Goal: Task Accomplishment & Management: Use online tool/utility

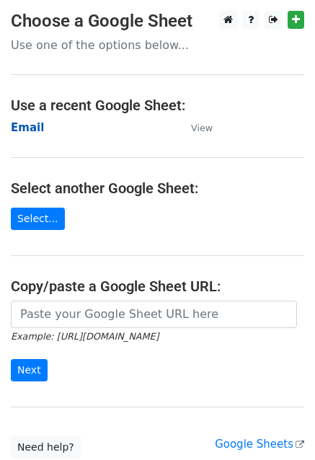
click at [26, 127] on strong "Email" at bounding box center [27, 127] width 33 height 13
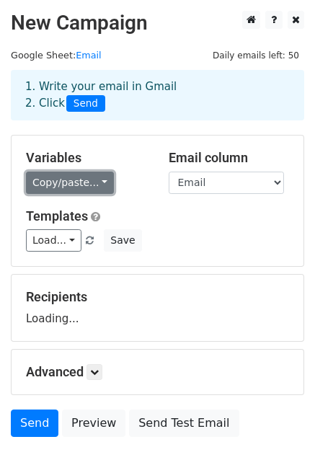
click at [84, 180] on link "Copy/paste..." at bounding box center [70, 183] width 88 height 22
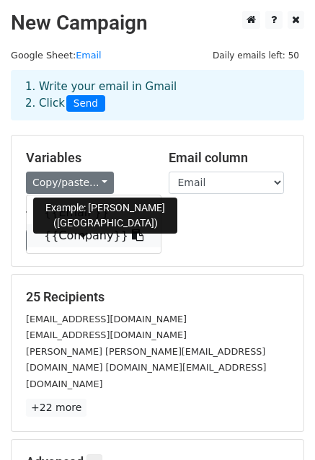
click at [74, 232] on link "{{Company}}" at bounding box center [94, 235] width 134 height 23
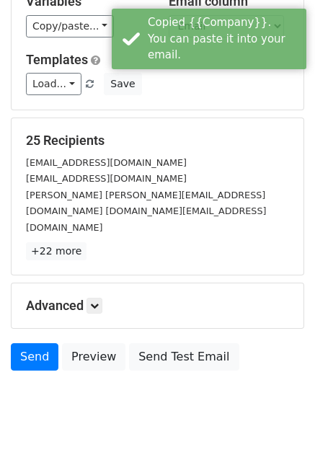
scroll to position [157, 0]
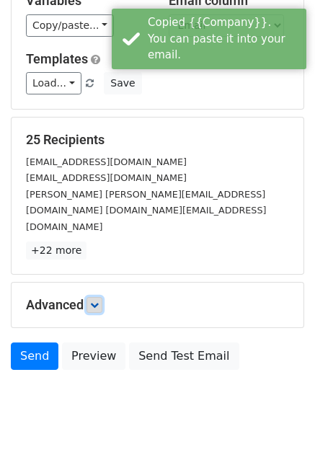
click at [93, 301] on icon at bounding box center [94, 305] width 9 height 9
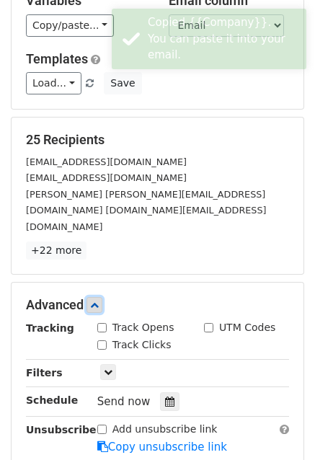
scroll to position [231, 0]
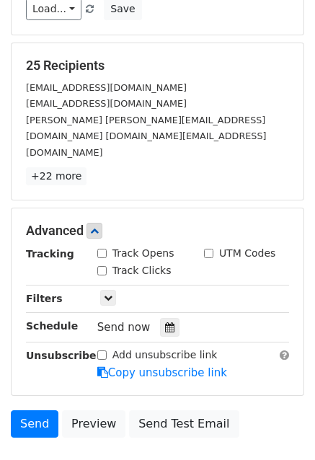
click at [108, 246] on div "Track Opens" at bounding box center [135, 253] width 77 height 15
click at [104, 249] on input "Track Opens" at bounding box center [101, 253] width 9 height 9
checkbox input "true"
click at [103, 263] on div "Track Clicks" at bounding box center [134, 270] width 74 height 15
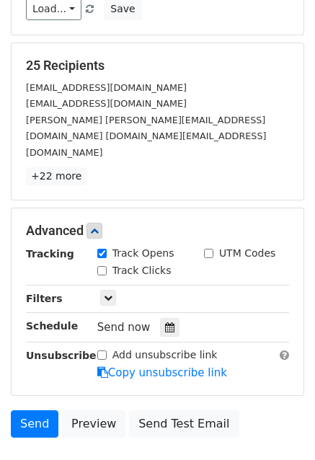
click at [103, 266] on input "Track Clicks" at bounding box center [101, 270] width 9 height 9
checkbox input "true"
click at [211, 249] on input "UTM Codes" at bounding box center [208, 253] width 9 height 9
checkbox input "true"
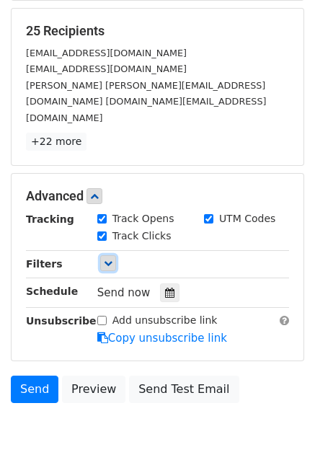
click at [104, 259] on icon at bounding box center [108, 263] width 9 height 9
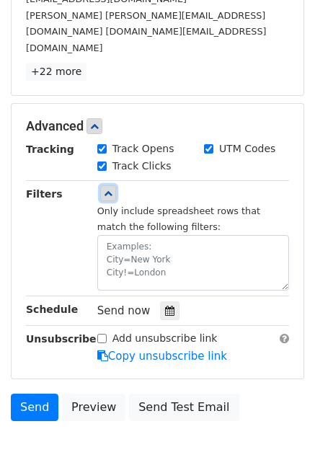
scroll to position [337, 0]
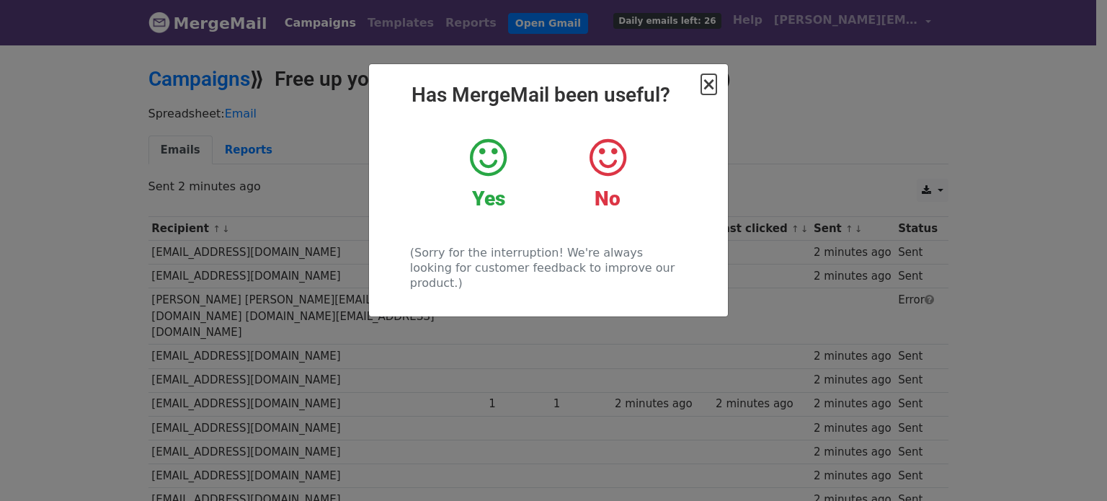
click at [708, 89] on span "×" at bounding box center [708, 84] width 14 height 20
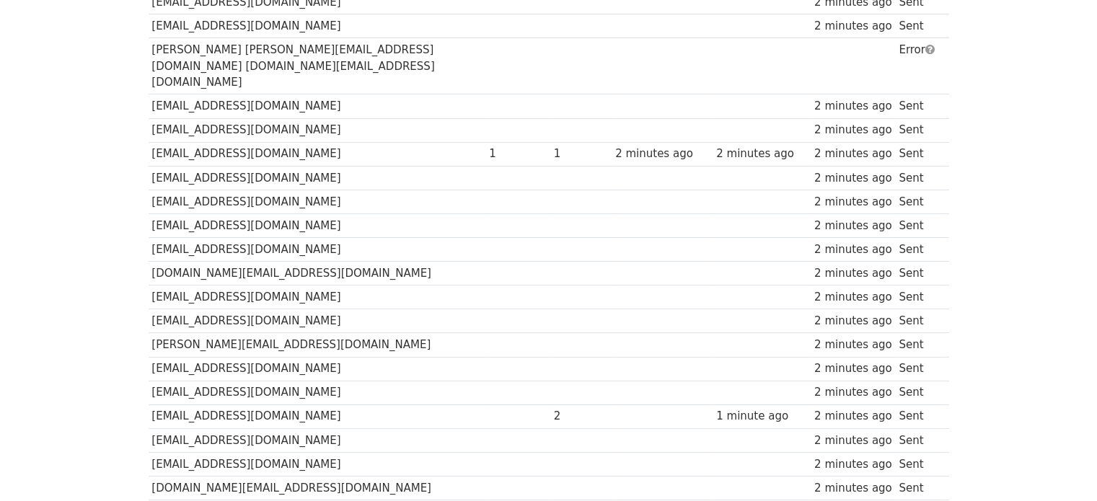
scroll to position [245, 0]
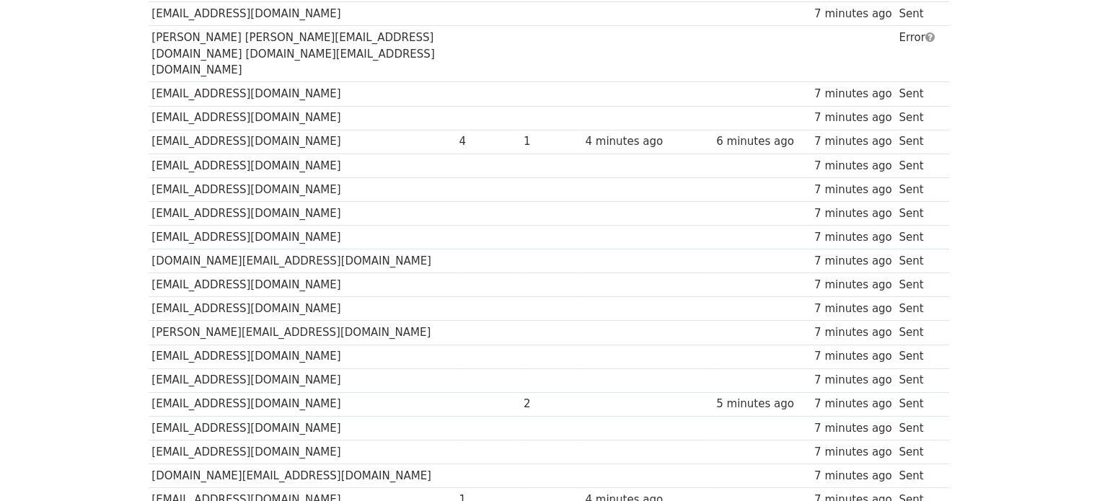
scroll to position [262, 0]
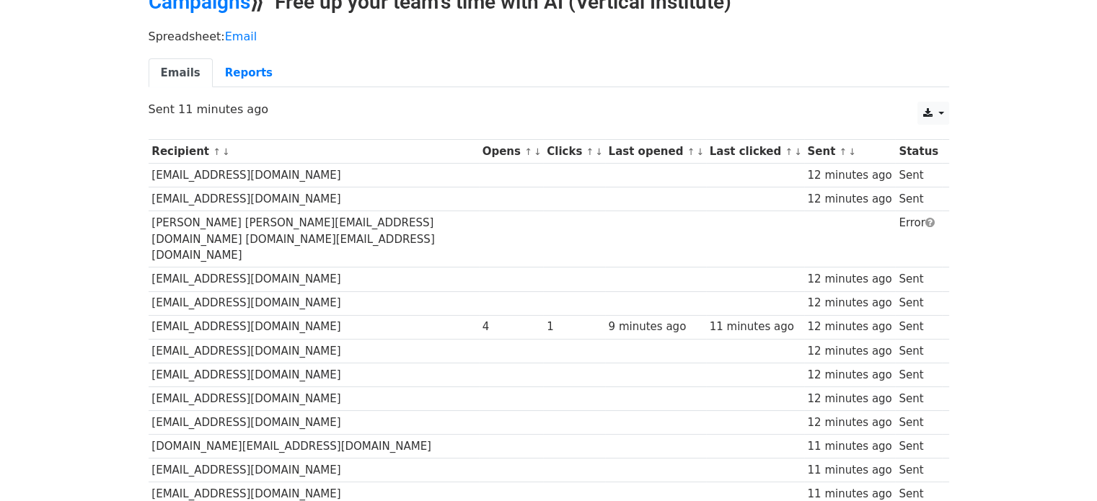
scroll to position [58, 0]
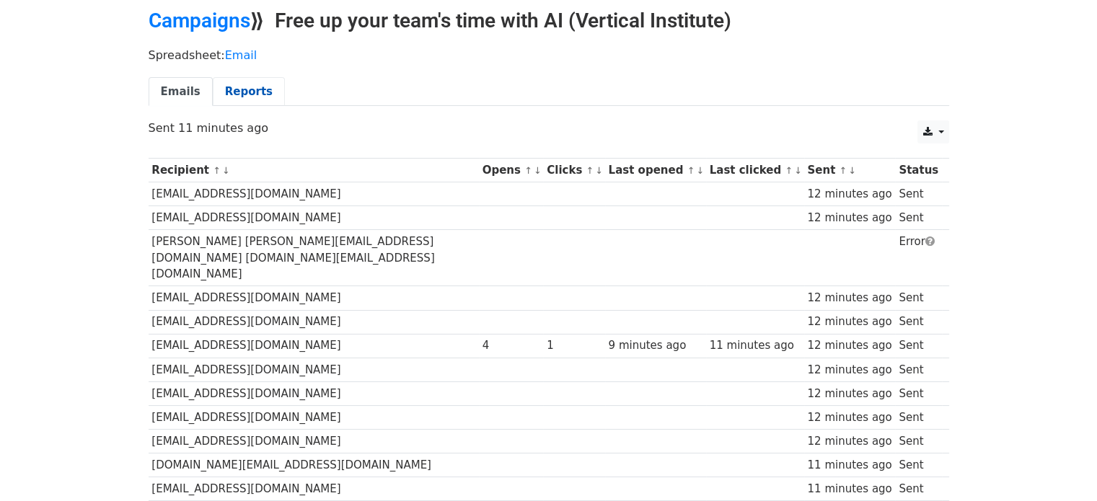
click at [218, 97] on link "Reports" at bounding box center [249, 92] width 72 height 30
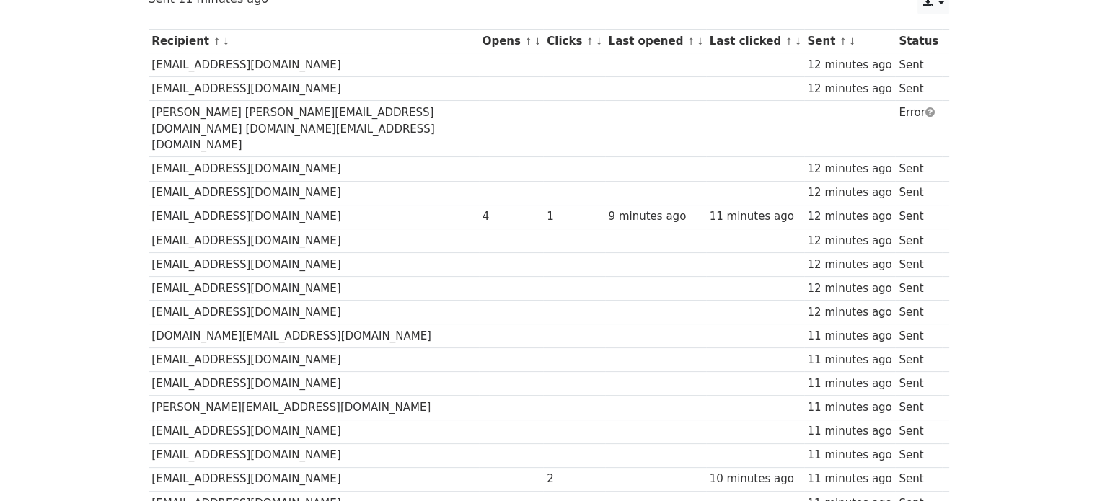
scroll to position [187, 0]
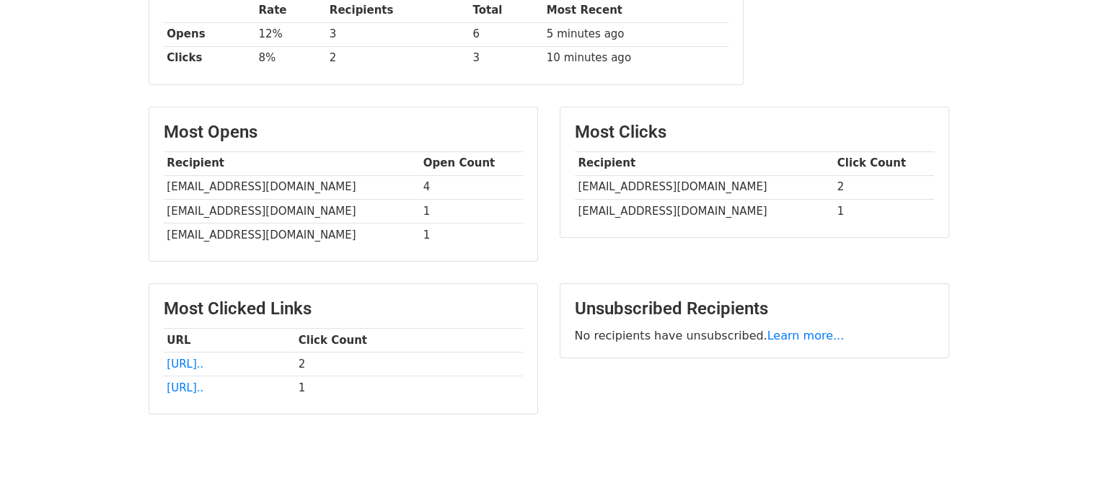
scroll to position [262, 0]
